Goal: Task Accomplishment & Management: Manage account settings

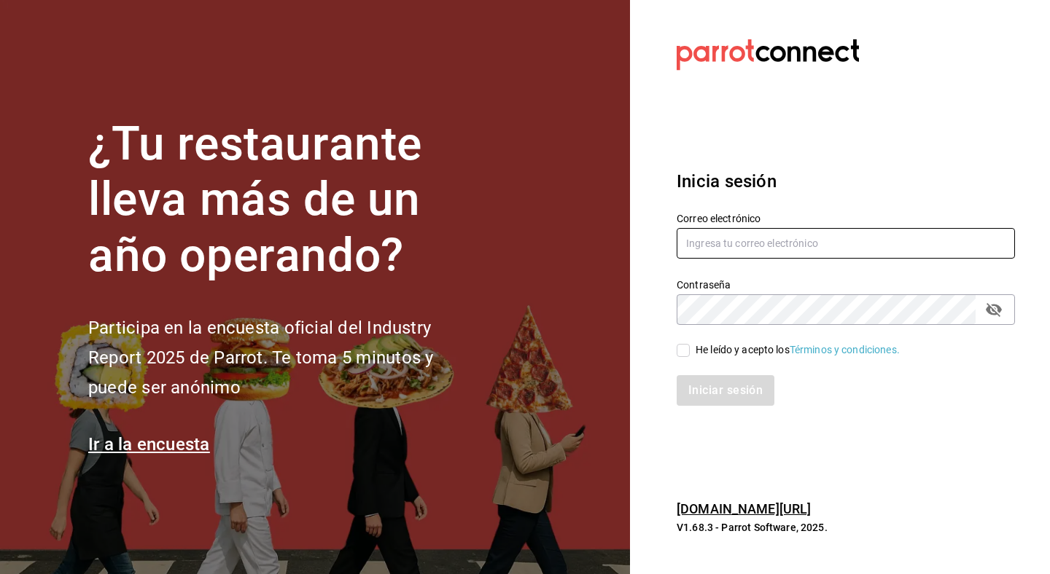
type input "fonda@parrotsoftware.io"
click at [691, 354] on span "He leído y acepto los Términos y condiciones." at bounding box center [795, 350] width 210 height 15
click at [690, 354] on input "He leído y acepto los Términos y condiciones." at bounding box center [683, 350] width 13 height 13
checkbox input "true"
click at [701, 395] on button "Iniciar sesión" at bounding box center [726, 390] width 99 height 31
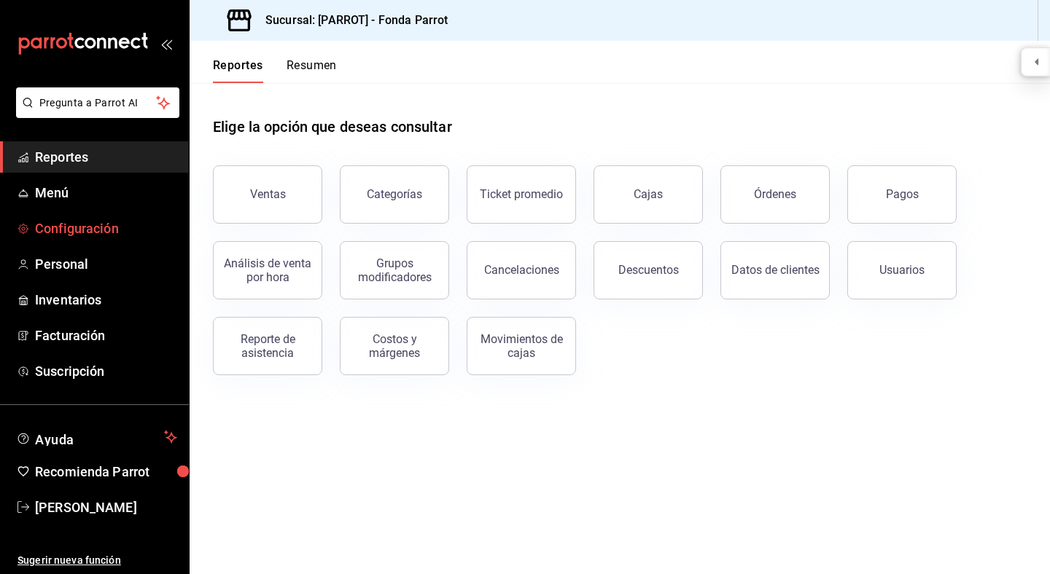
click at [74, 224] on span "Configuración" at bounding box center [106, 229] width 142 height 20
